Goal: Navigation & Orientation: Go to known website

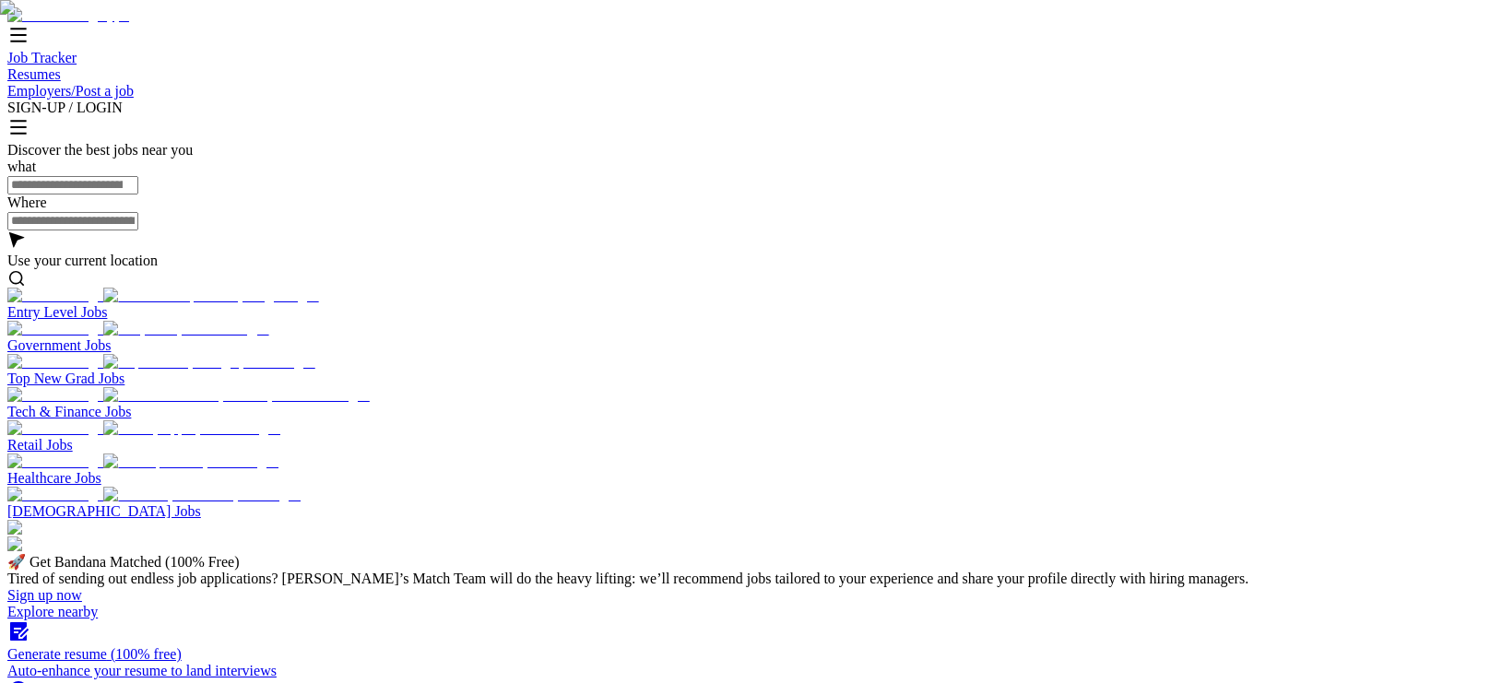
click at [138, 195] on input "search" at bounding box center [72, 185] width 131 height 18
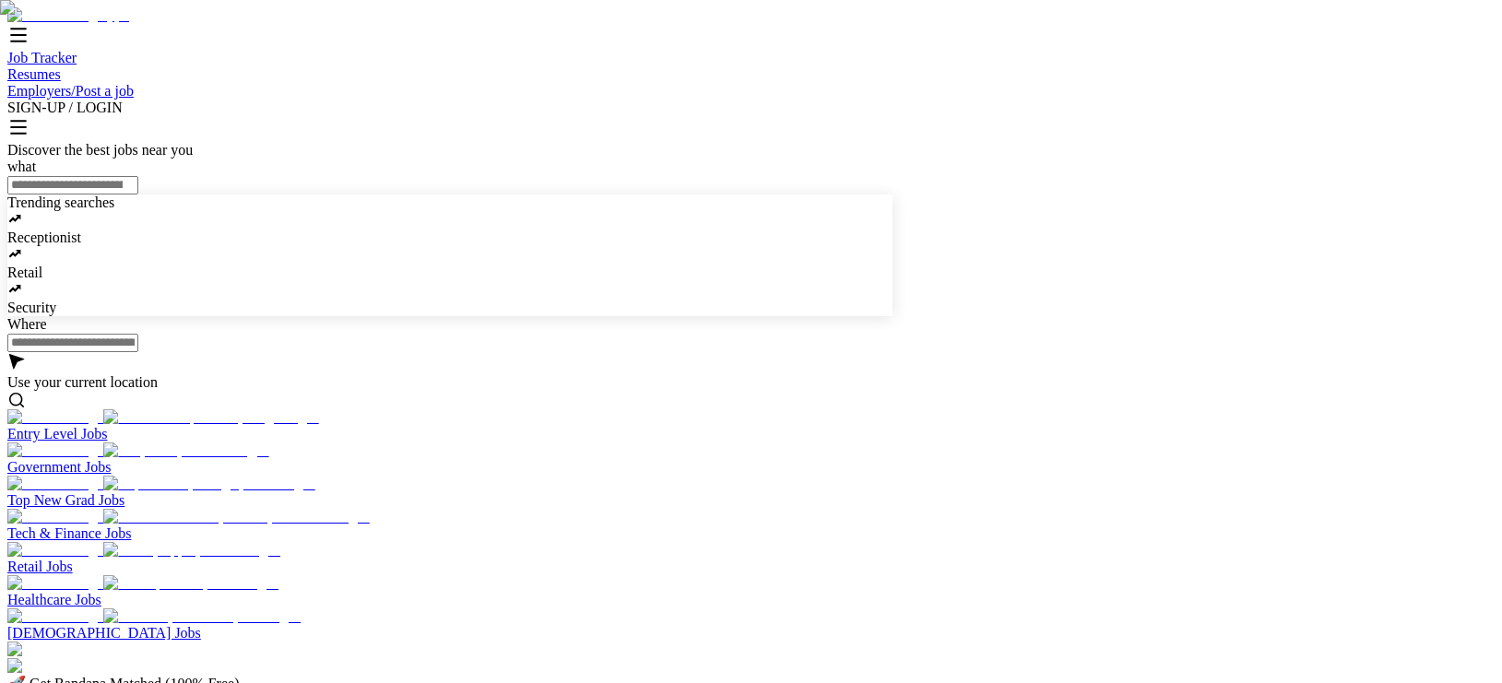
click at [138, 334] on input "text" at bounding box center [72, 343] width 131 height 18
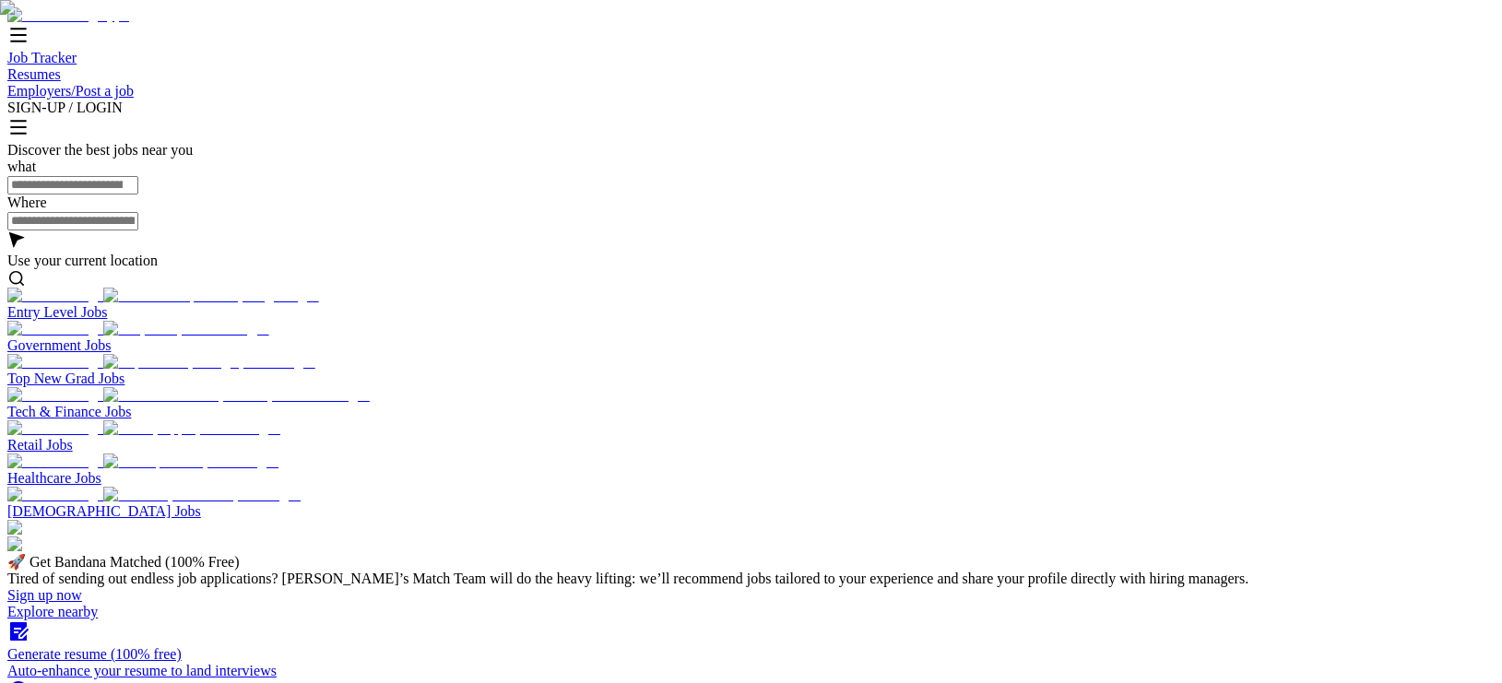
click at [138, 195] on input "search" at bounding box center [72, 185] width 131 height 18
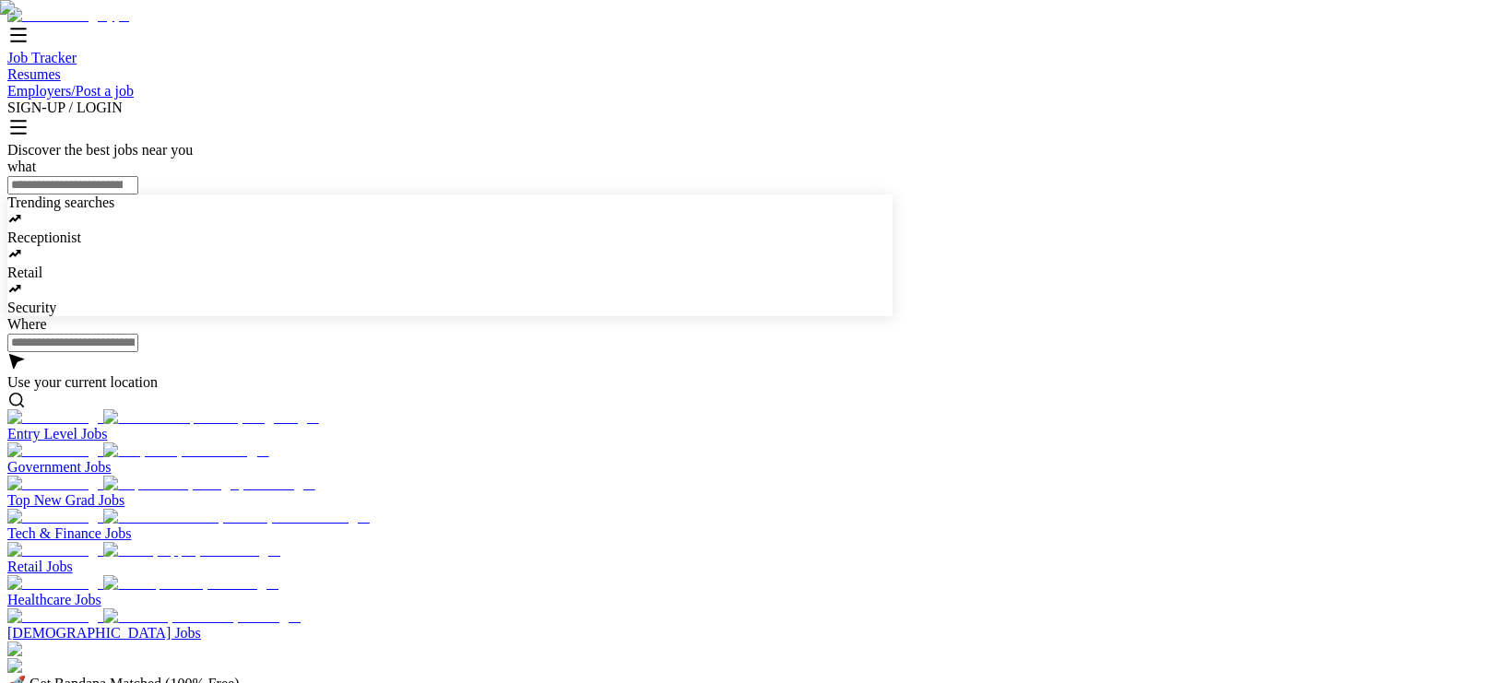
click at [1382, 53] on nav "Job Tracker Resumes Employers/Post a job SIGN-UP / LOGIN" at bounding box center [751, 74] width 1488 height 135
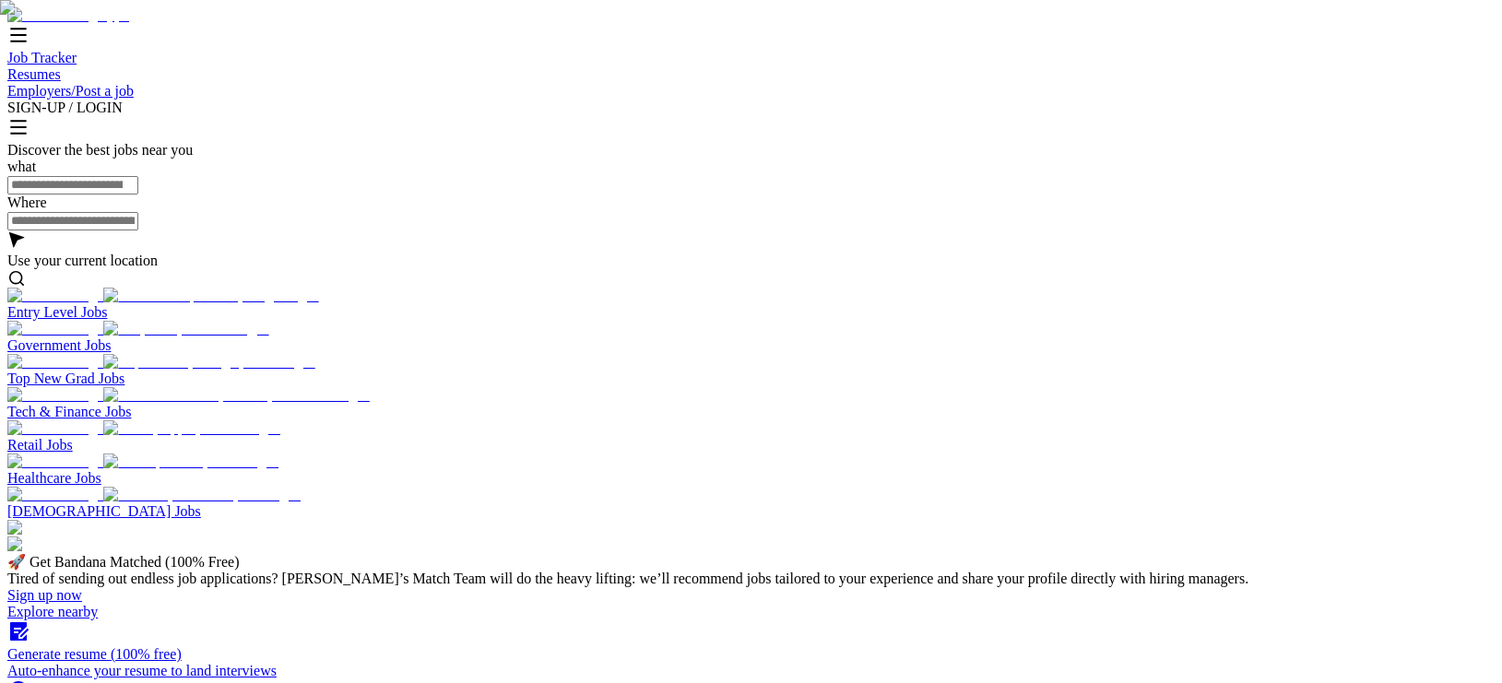
click at [1381, 100] on div "SIGN-UP / LOGIN" at bounding box center [751, 108] width 1488 height 17
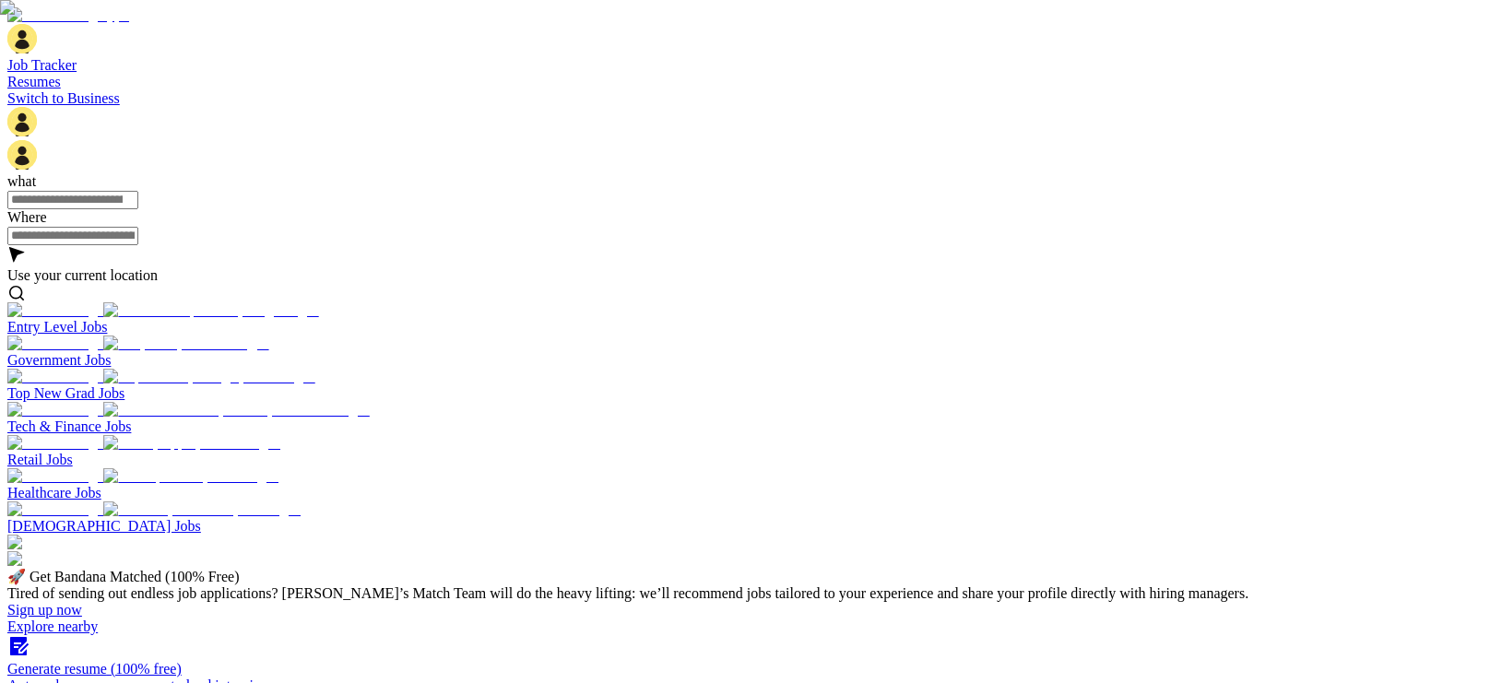
click at [33, 112] on rect at bounding box center [22, 122] width 21 height 21
